Goal: Task Accomplishment & Management: Manage account settings

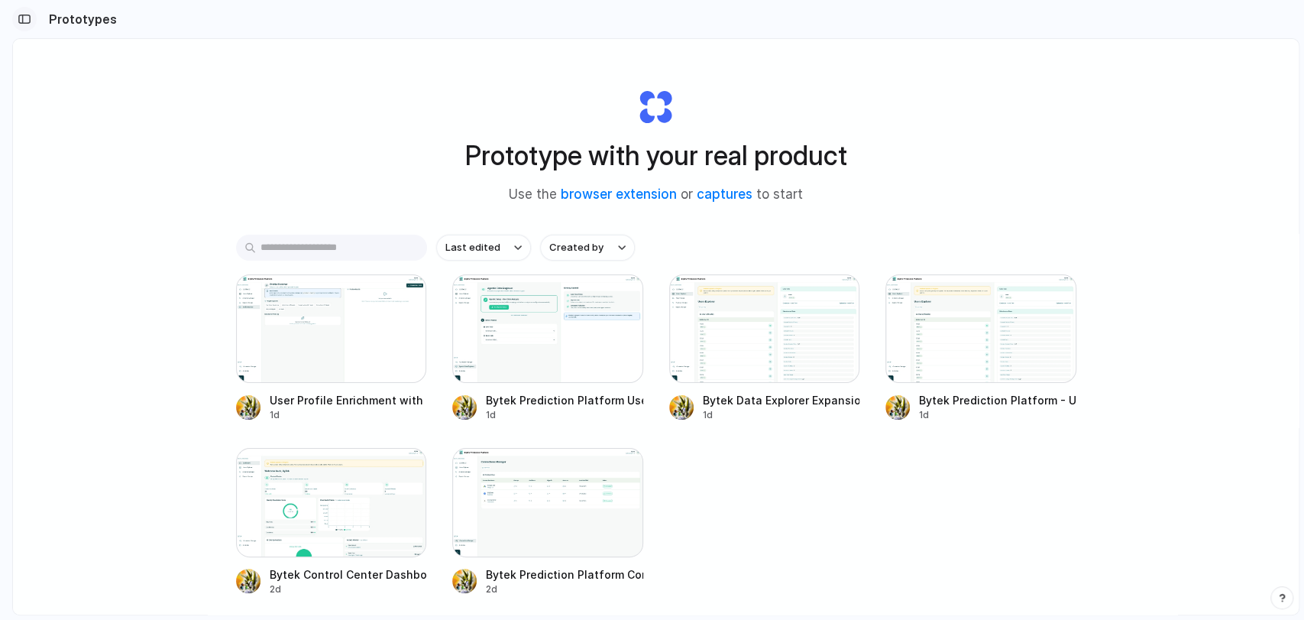
click at [24, 20] on div "button" at bounding box center [25, 19] width 14 height 11
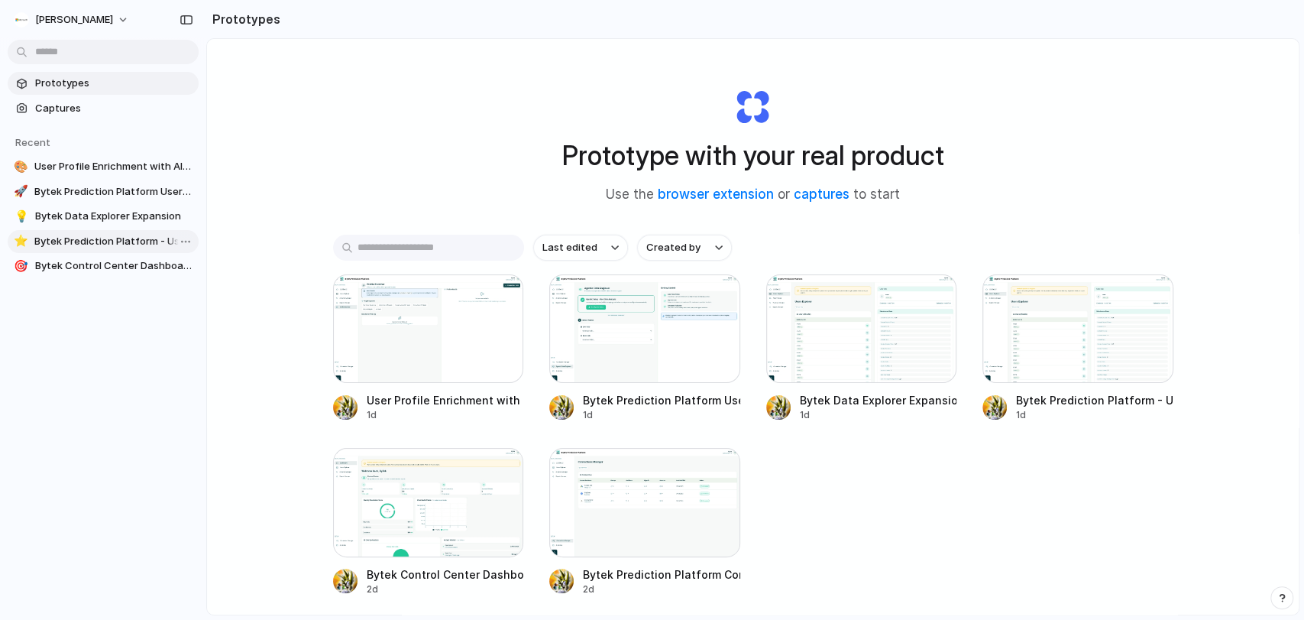
click at [92, 244] on span "Bytek Prediction Platform - Users Explorer Enhancements" at bounding box center [113, 241] width 158 height 15
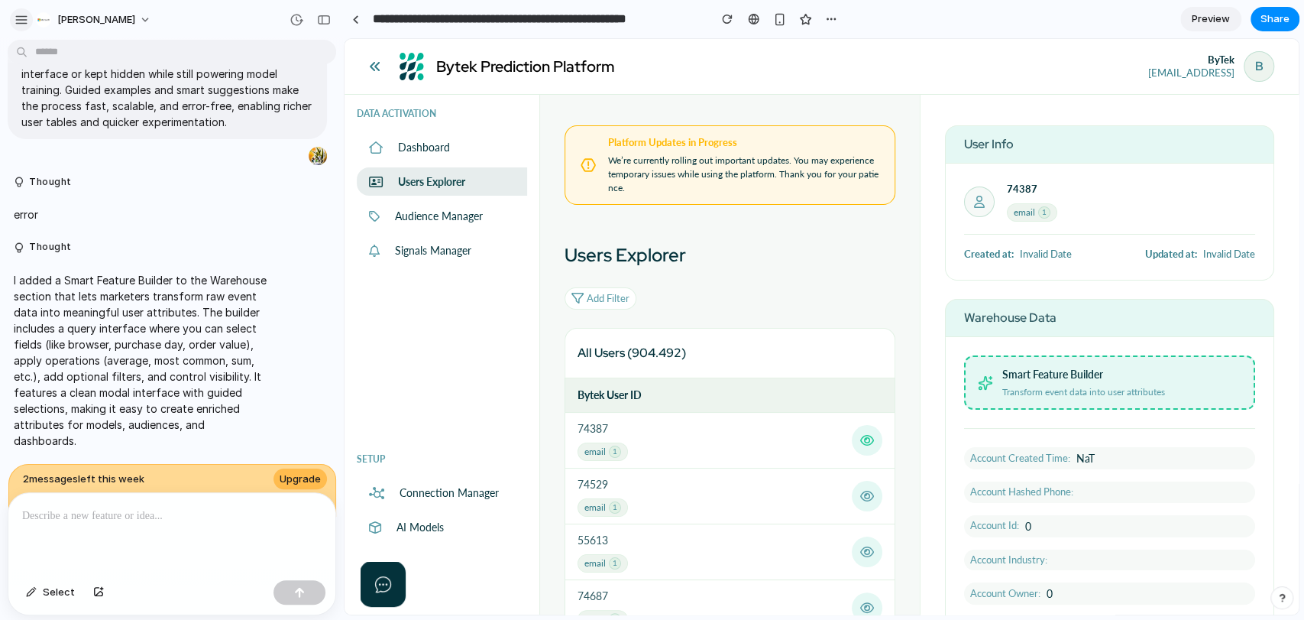
click at [25, 18] on div "button" at bounding box center [22, 20] width 14 height 14
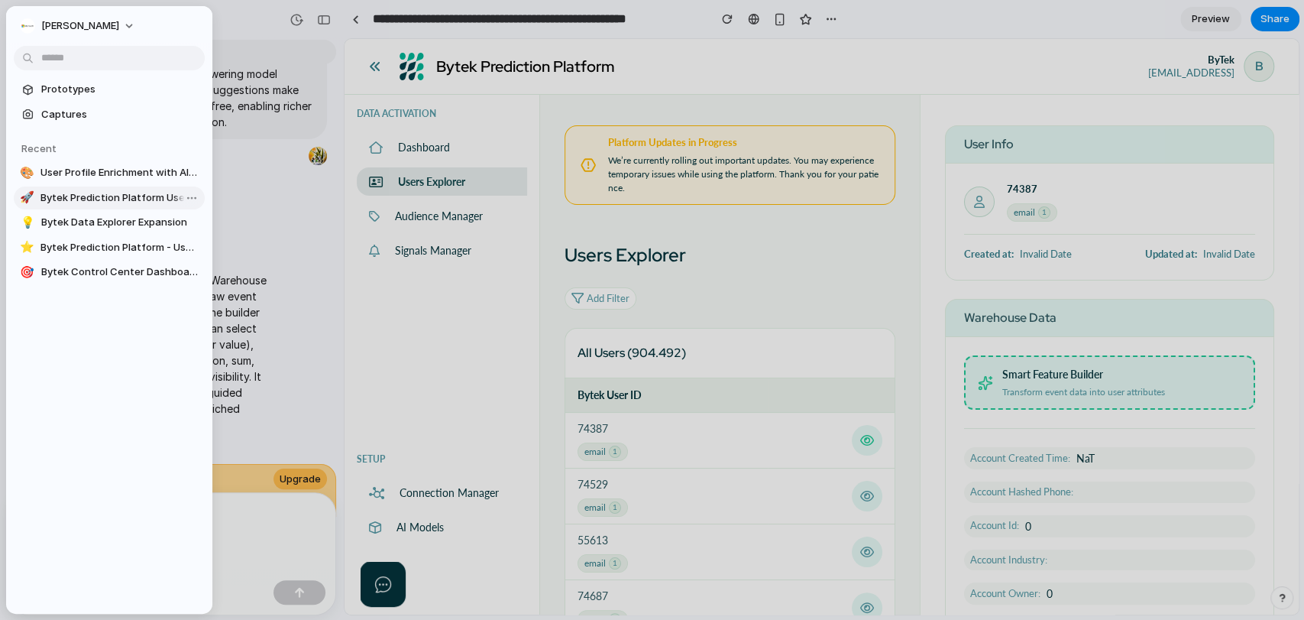
click at [79, 199] on span "Bytek Prediction Platform User Onboarding Wizard" at bounding box center [119, 197] width 158 height 15
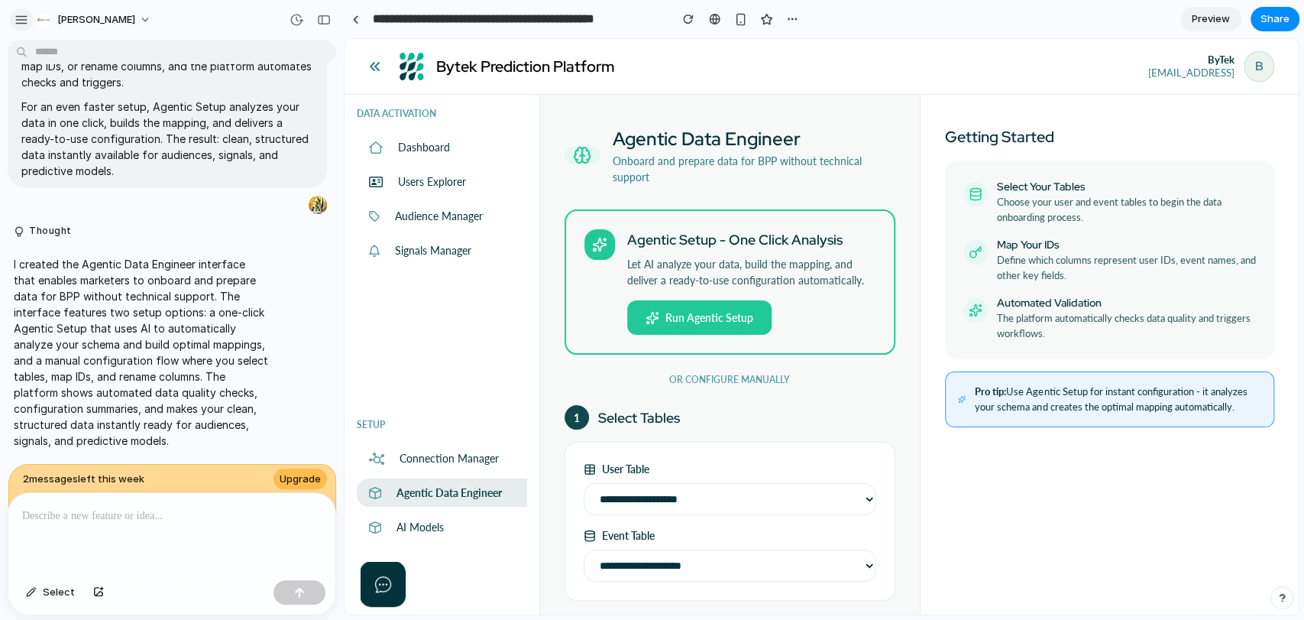
click at [27, 28] on button "button" at bounding box center [21, 19] width 23 height 23
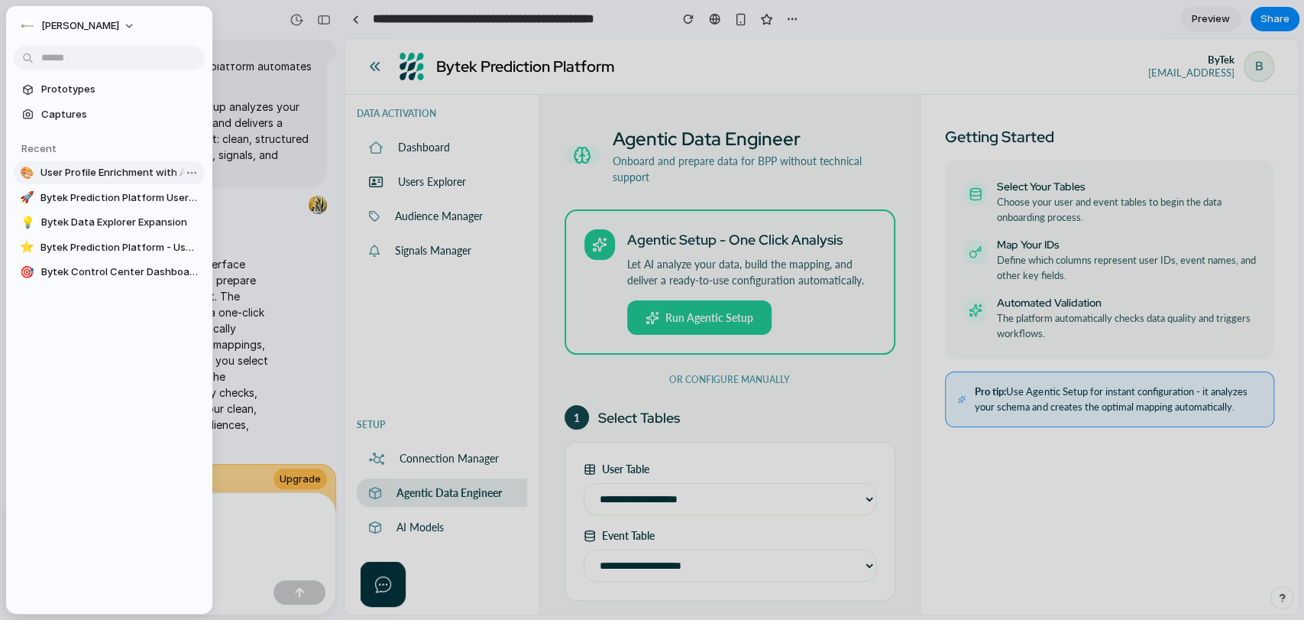
click at [85, 170] on span "User Profile Enrichment with AI Predictive Attributes" at bounding box center [119, 172] width 158 height 15
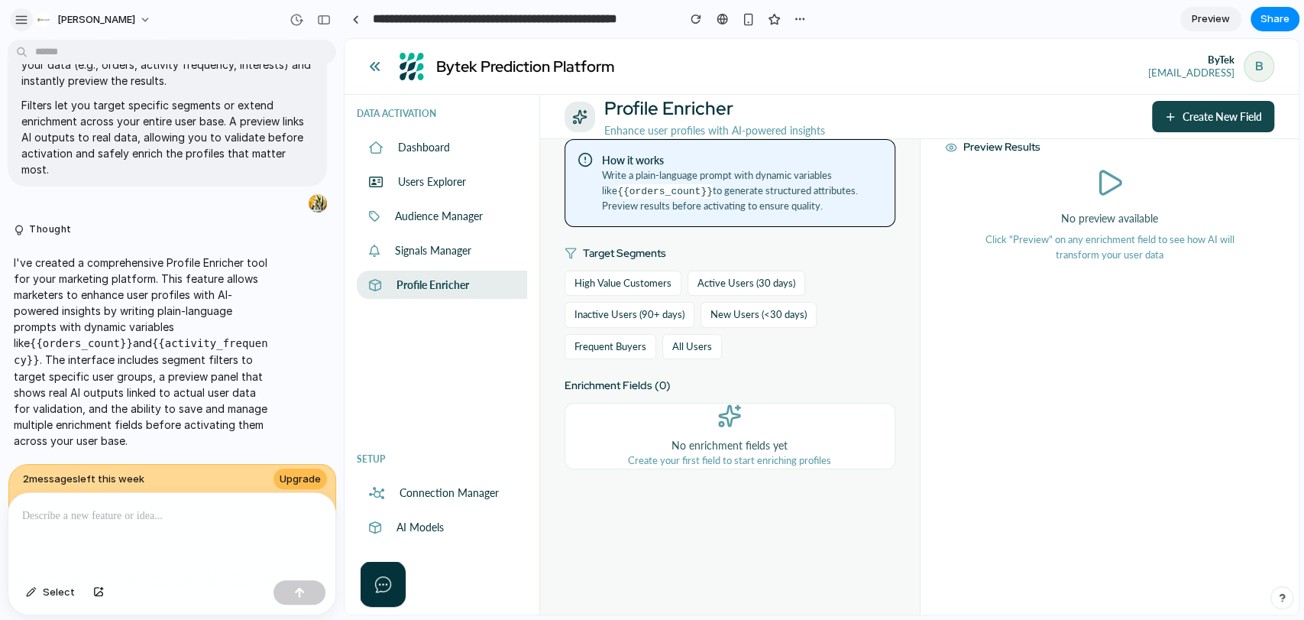
click at [21, 24] on div "button" at bounding box center [22, 20] width 14 height 14
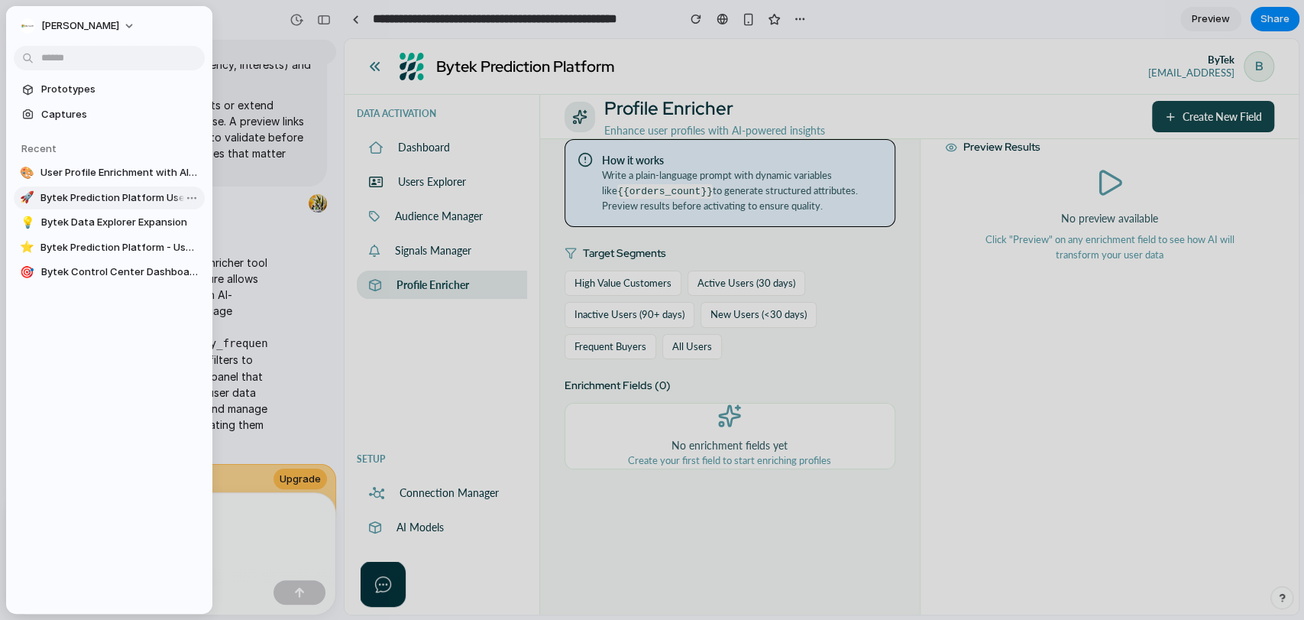
click at [70, 202] on span "Bytek Prediction Platform User Onboarding Wizard" at bounding box center [119, 197] width 158 height 15
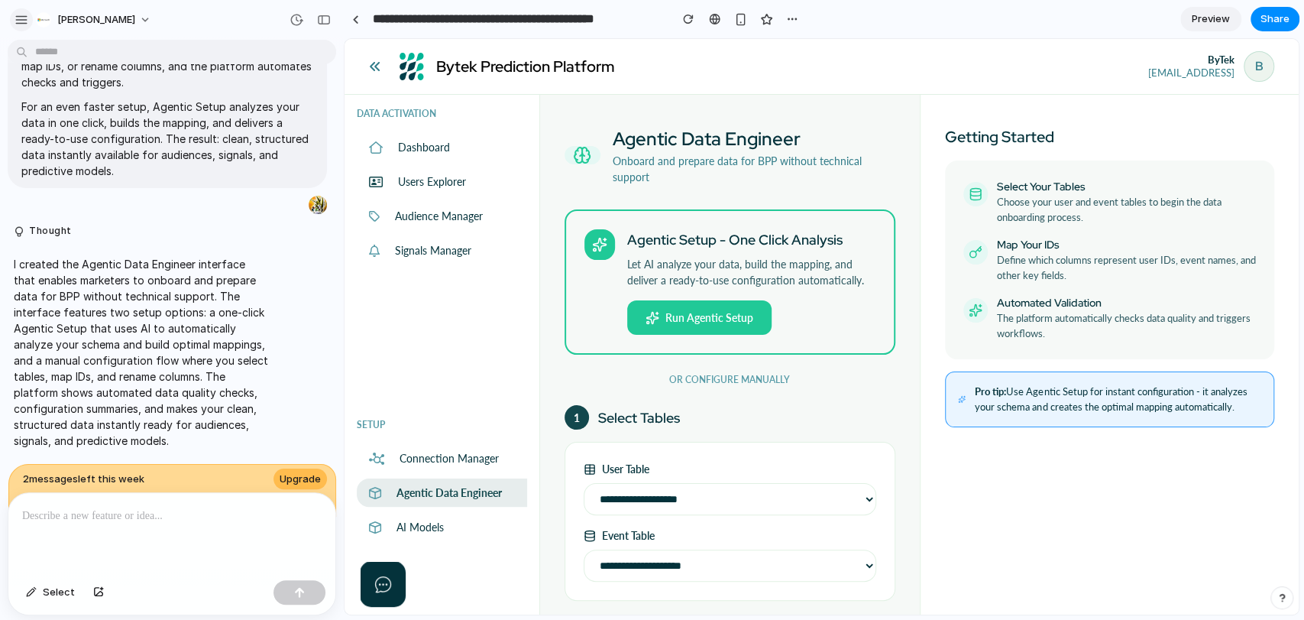
click at [18, 20] on div "button" at bounding box center [22, 20] width 14 height 14
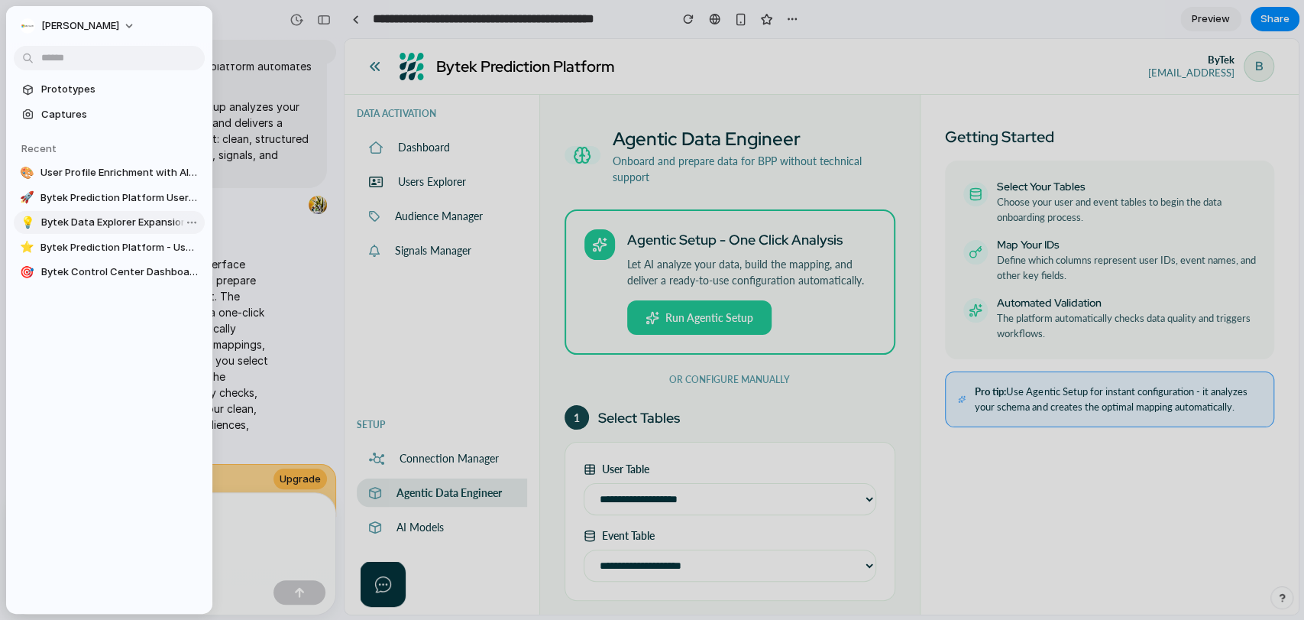
click at [91, 217] on span "Bytek Data Explorer Expansion" at bounding box center [119, 222] width 157 height 15
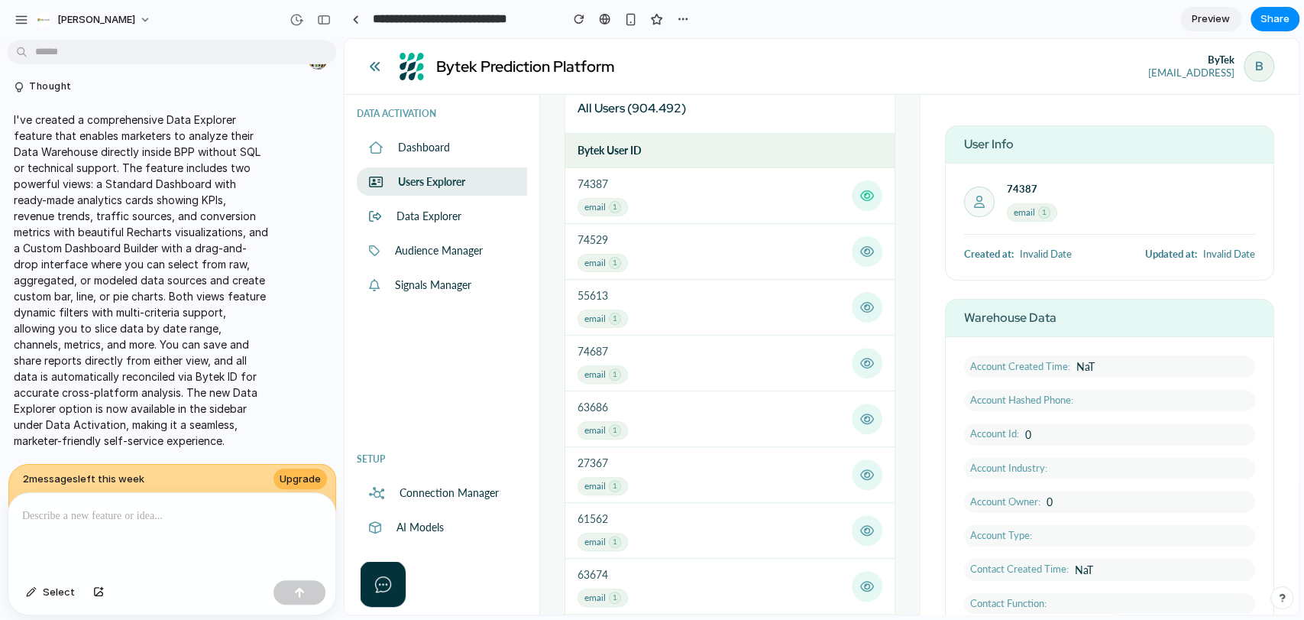
scroll to position [254, 0]
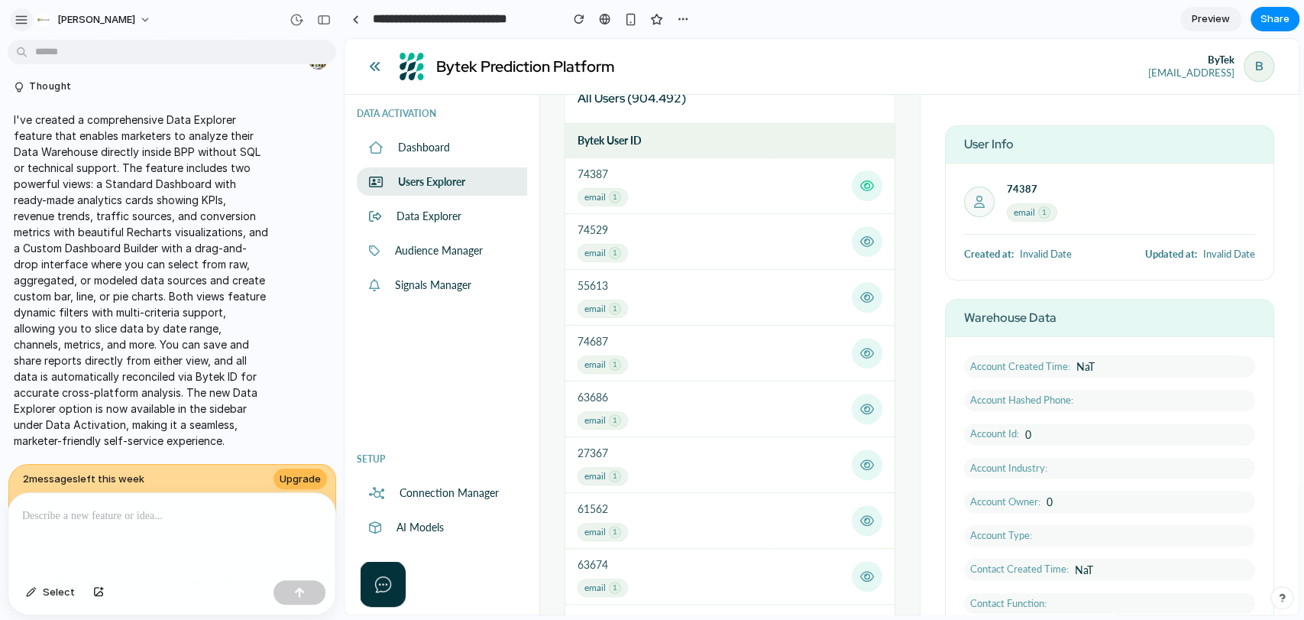
click at [18, 23] on div "button" at bounding box center [22, 20] width 14 height 14
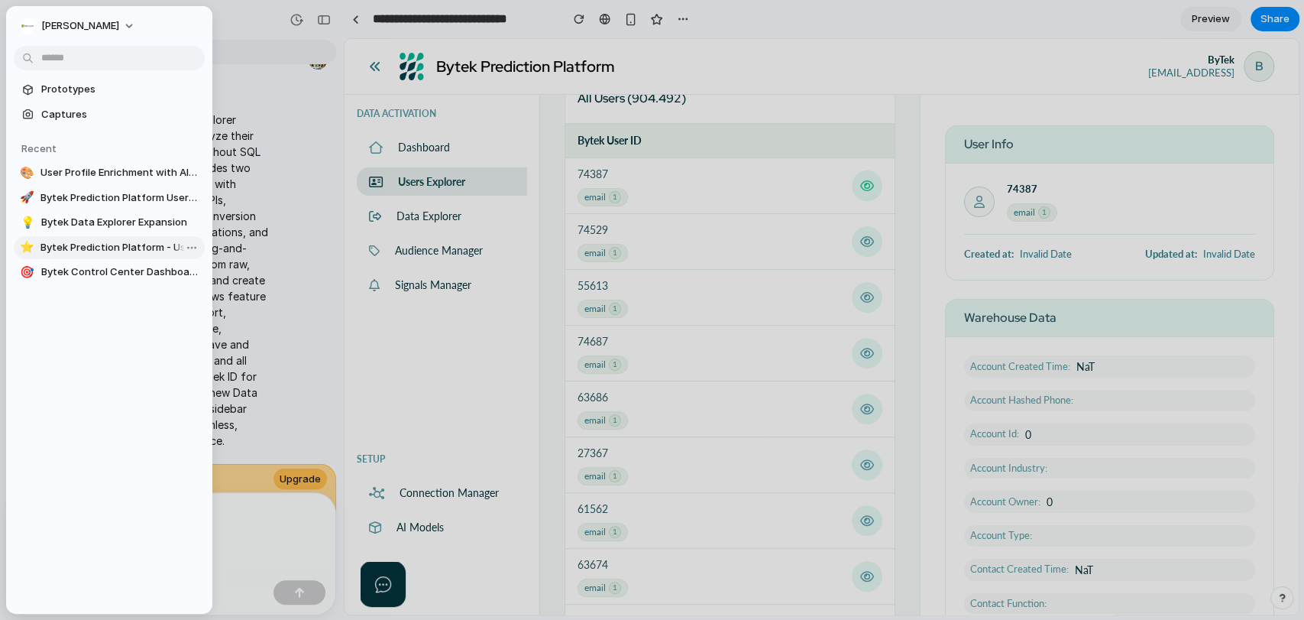
click at [75, 243] on span "Bytek Prediction Platform - Users Explorer Enhancements" at bounding box center [119, 247] width 158 height 15
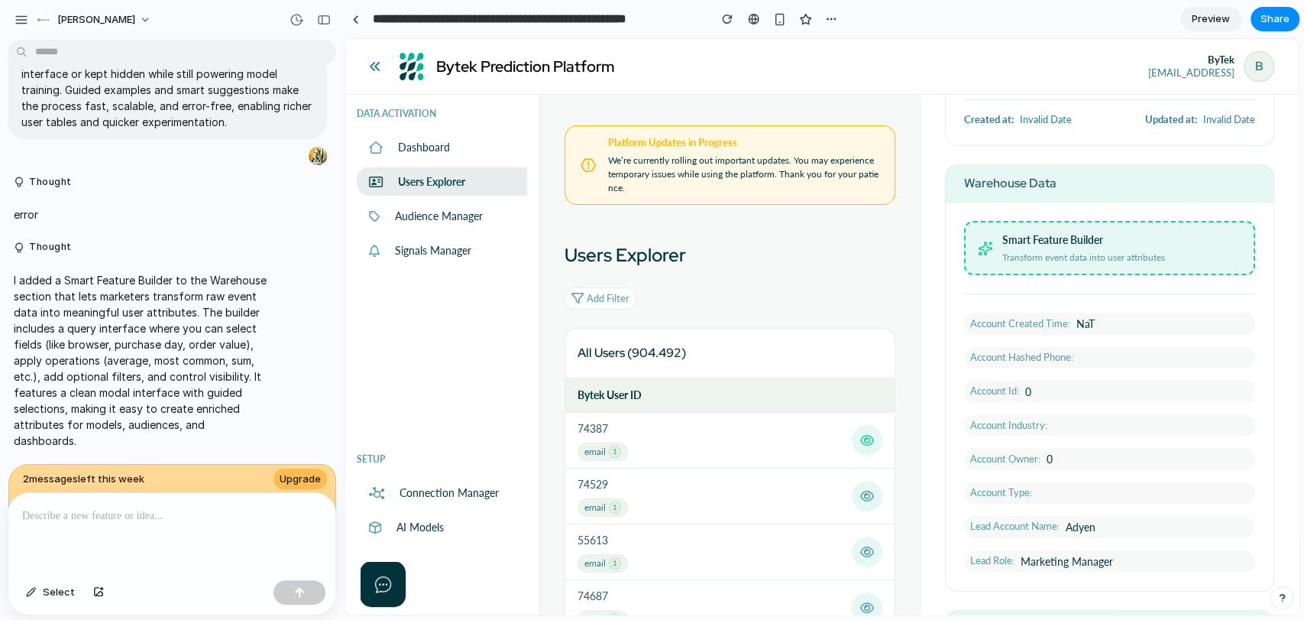
scroll to position [170, 0]
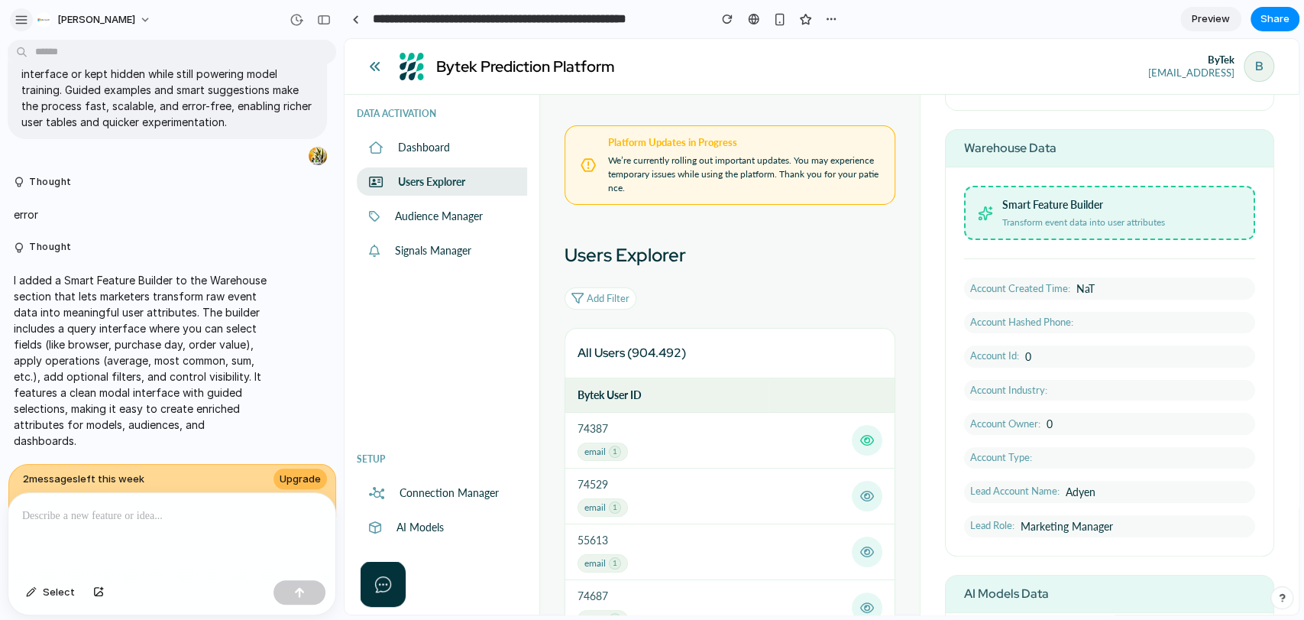
click at [16, 21] on div "button" at bounding box center [22, 20] width 14 height 14
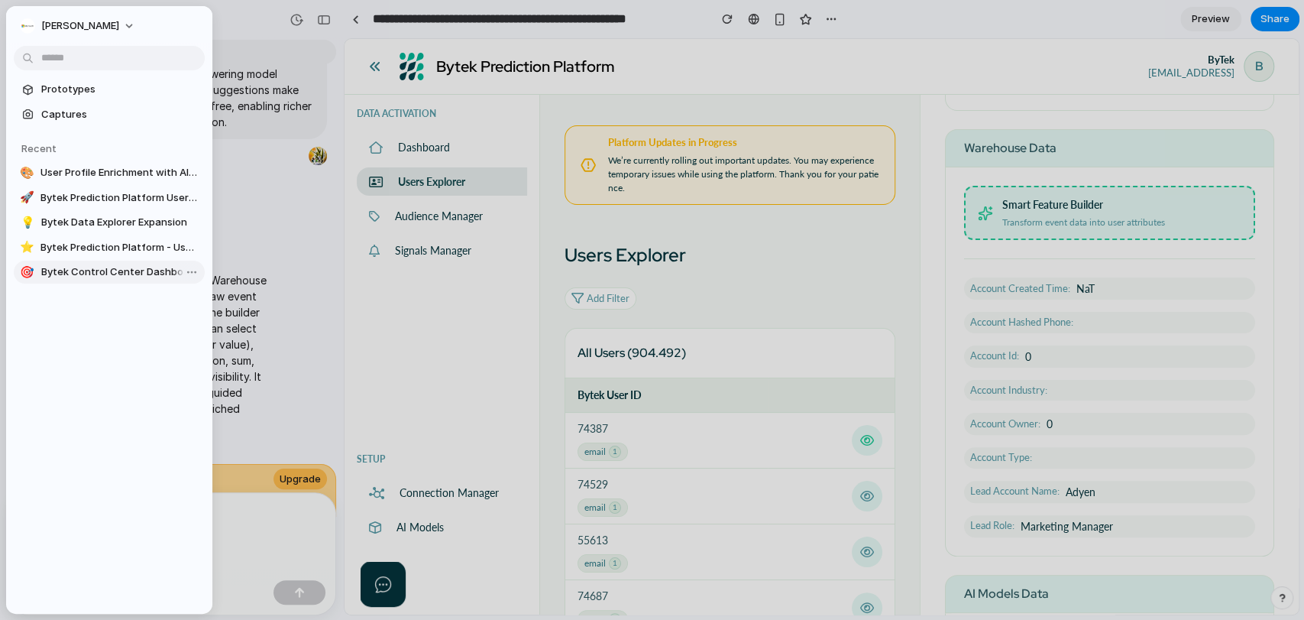
click at [72, 267] on span "Bytek Control Center Dashboard" at bounding box center [119, 271] width 157 height 15
type input "**********"
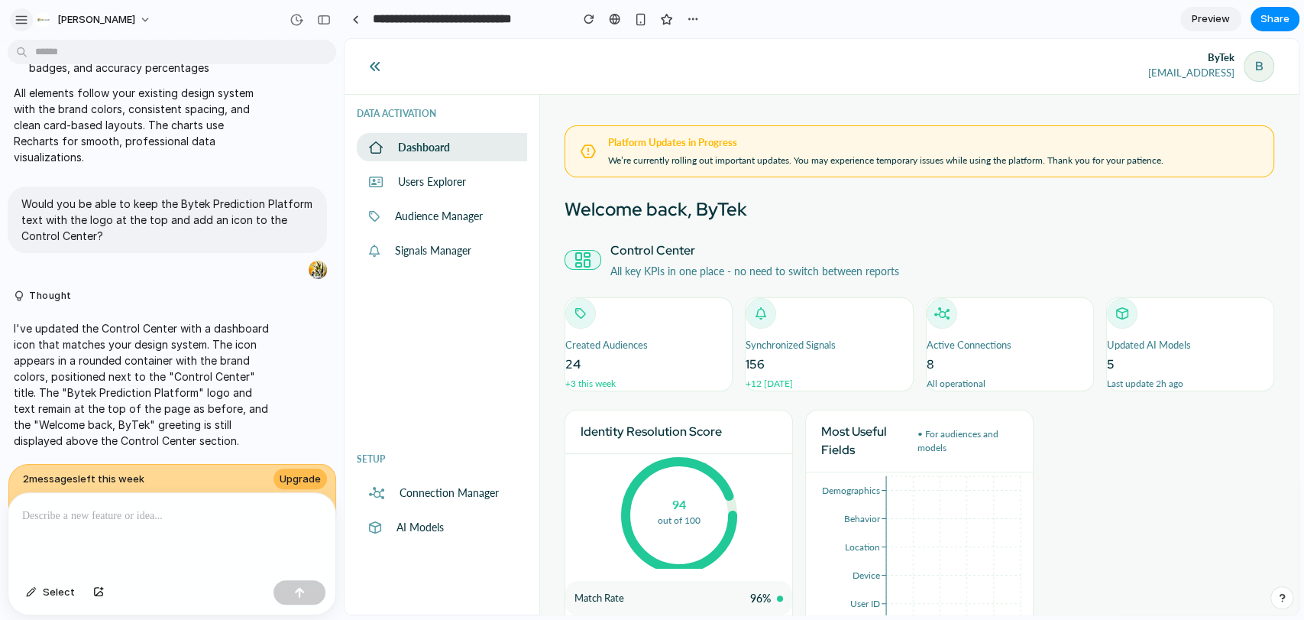
click at [18, 20] on div "button" at bounding box center [22, 20] width 14 height 14
click at [96, 22] on span "[PERSON_NAME]" at bounding box center [96, 19] width 78 height 15
click at [90, 131] on span "Sign out" at bounding box center [77, 127] width 40 height 15
